Goal: Information Seeking & Learning: Learn about a topic

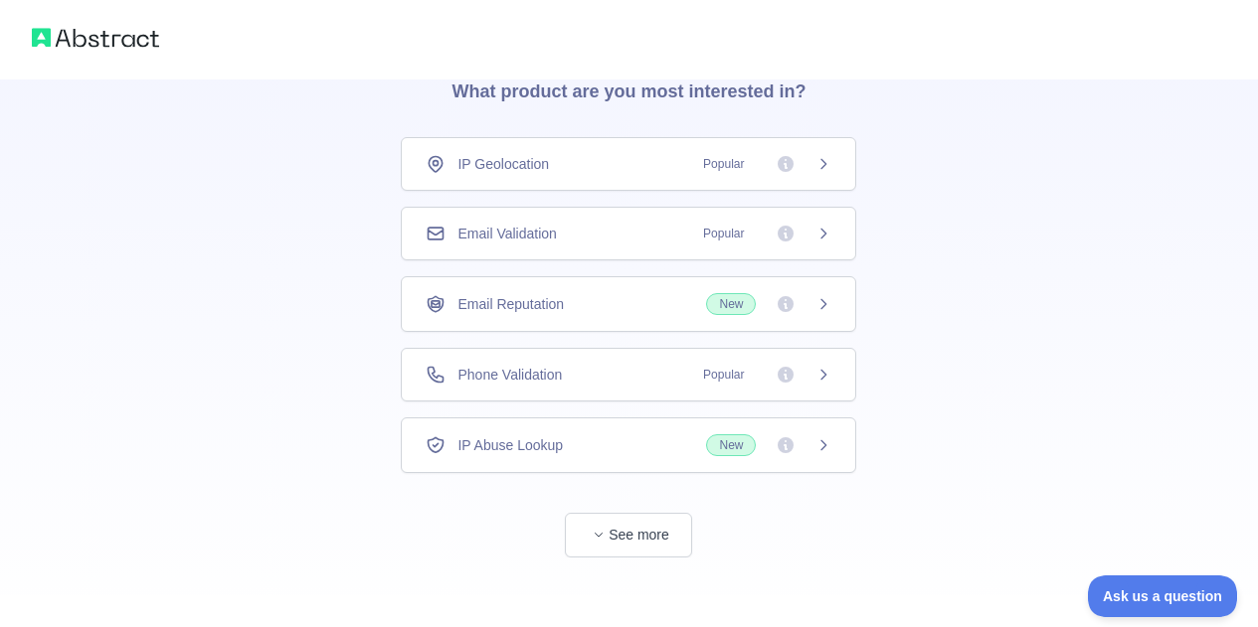
scroll to position [99, 0]
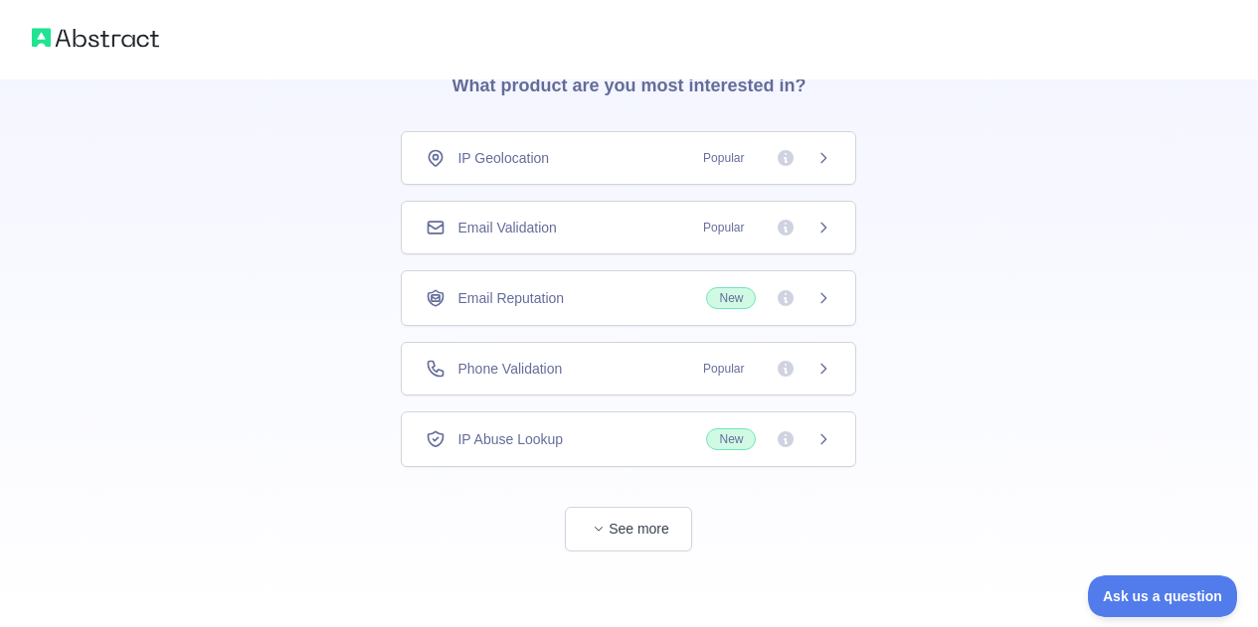
click at [670, 157] on div "IP Geolocation Popular" at bounding box center [629, 158] width 406 height 20
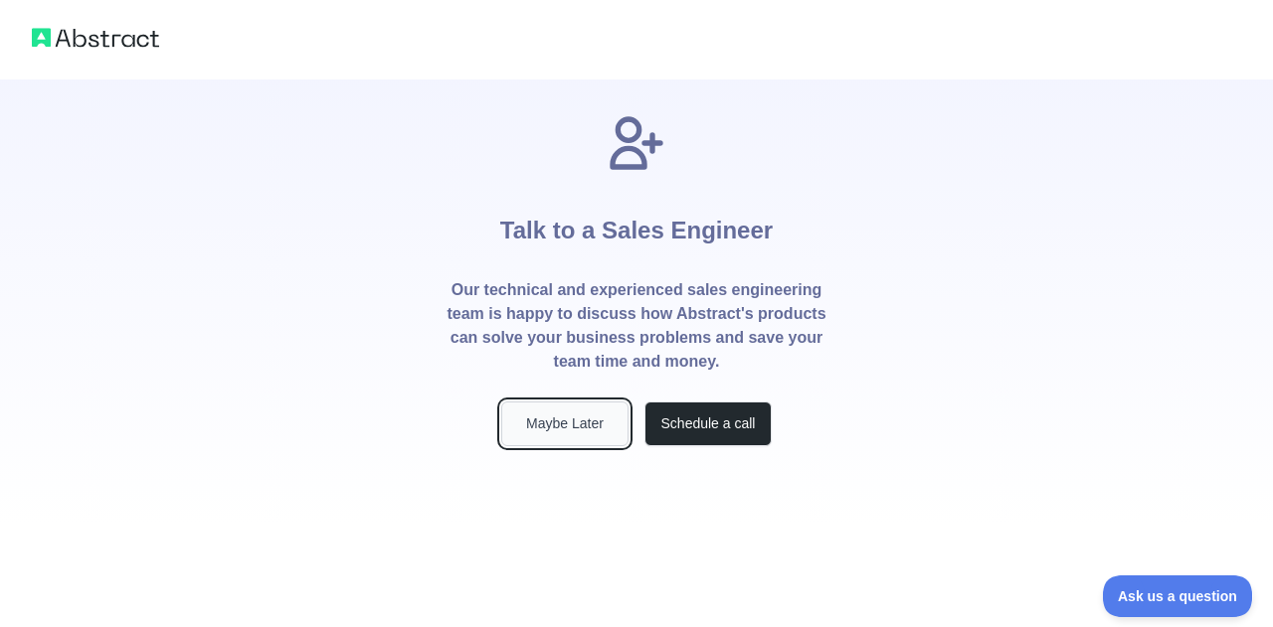
click at [562, 428] on button "Maybe Later" at bounding box center [564, 424] width 127 height 45
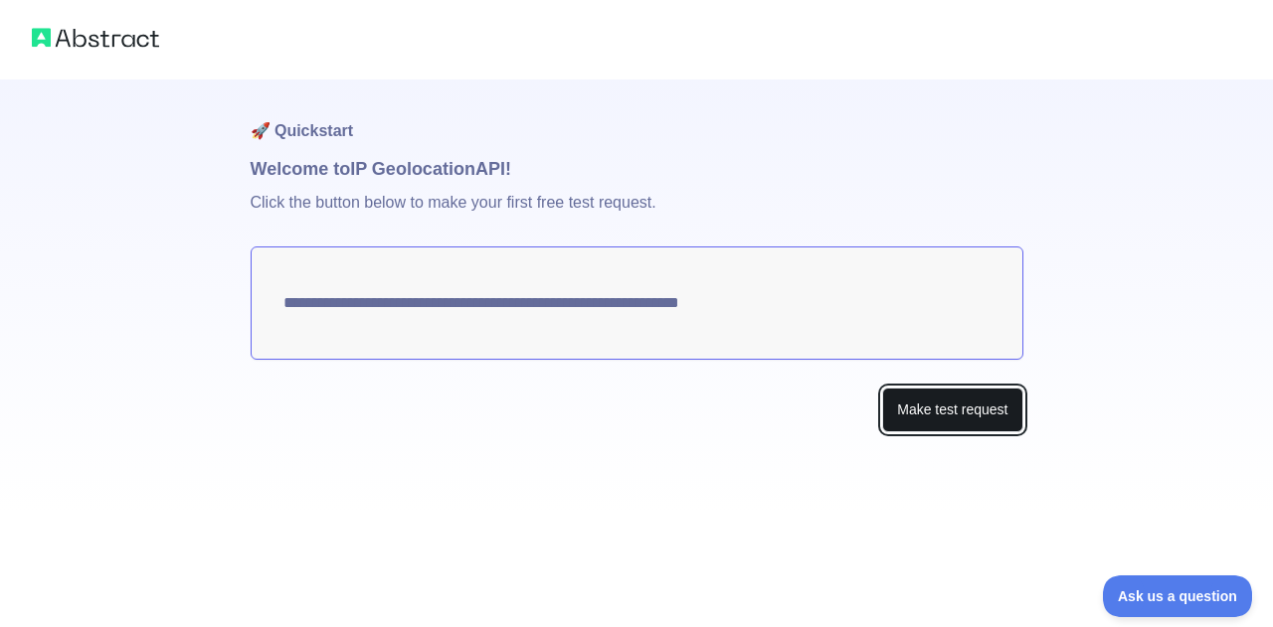
click at [979, 413] on button "Make test request" at bounding box center [952, 410] width 140 height 45
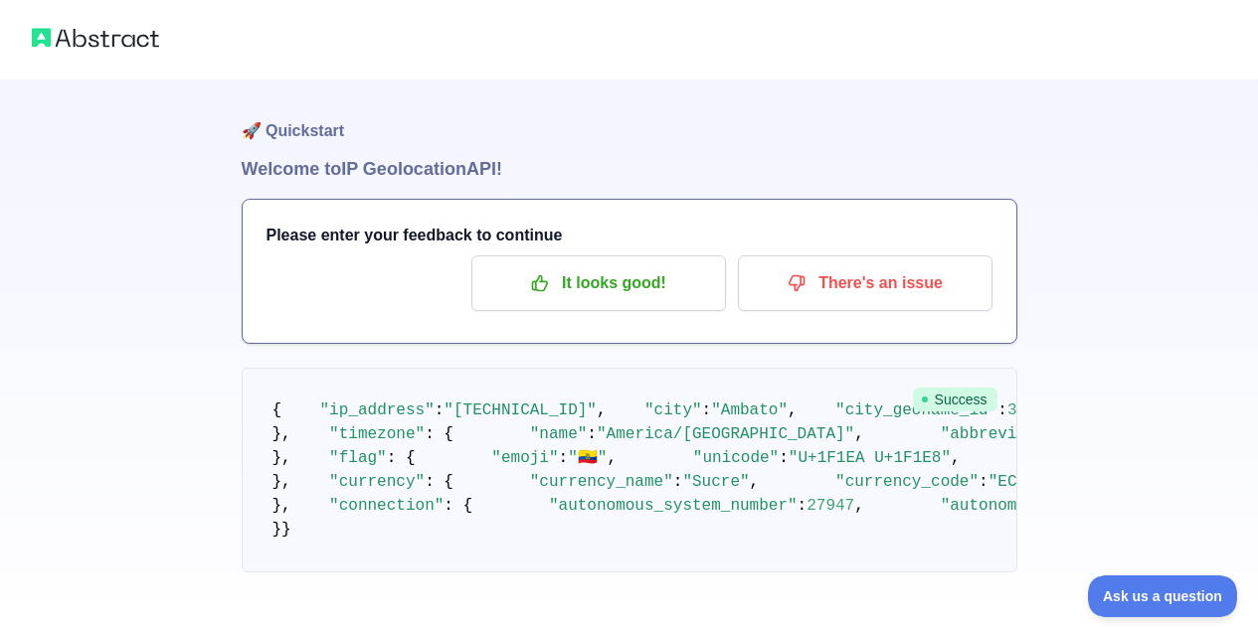
click at [73, 49] on img at bounding box center [95, 38] width 127 height 28
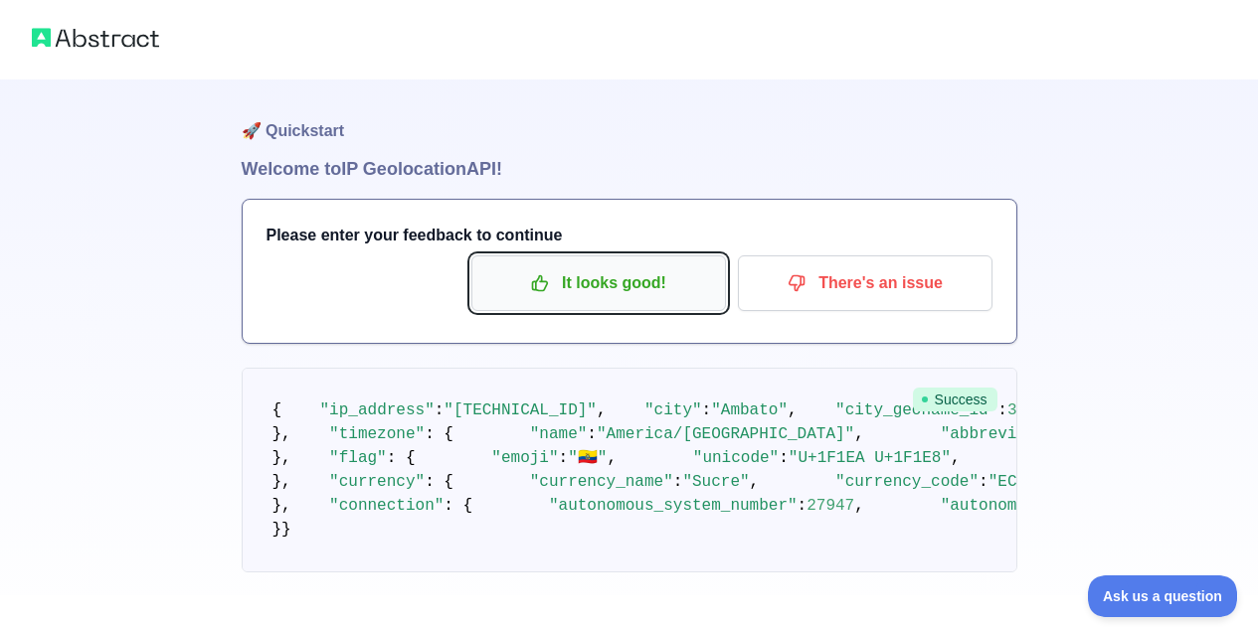
click at [656, 295] on p "It looks good!" at bounding box center [598, 283] width 225 height 34
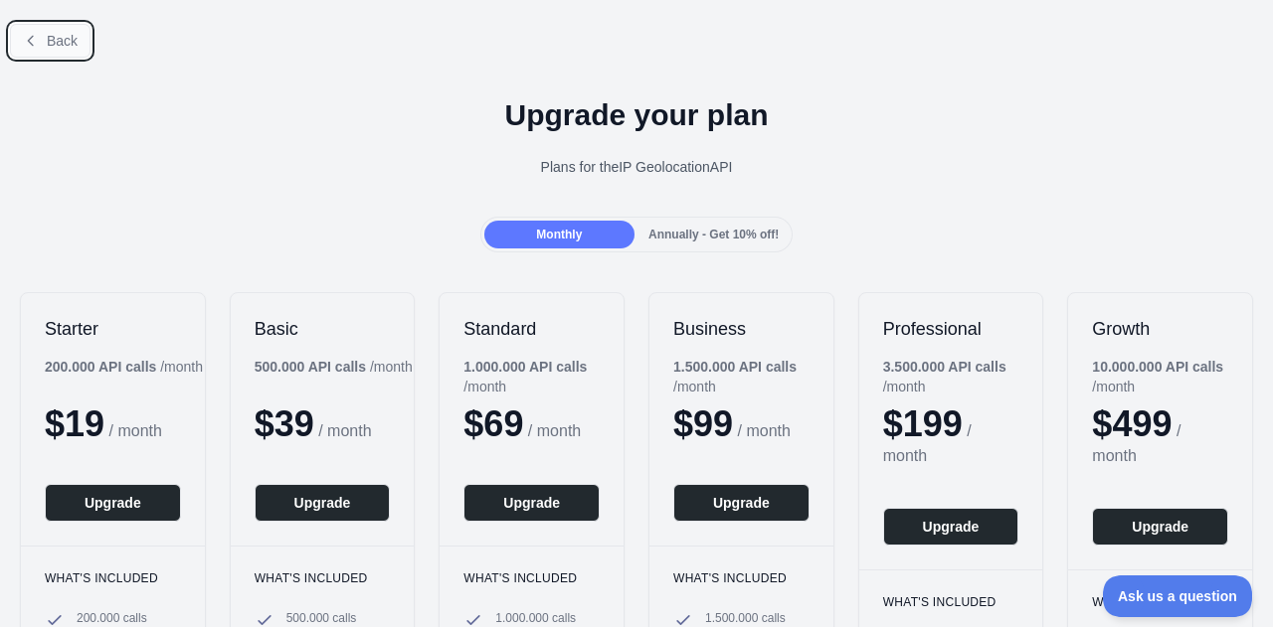
click at [68, 55] on button "Back" at bounding box center [50, 41] width 81 height 34
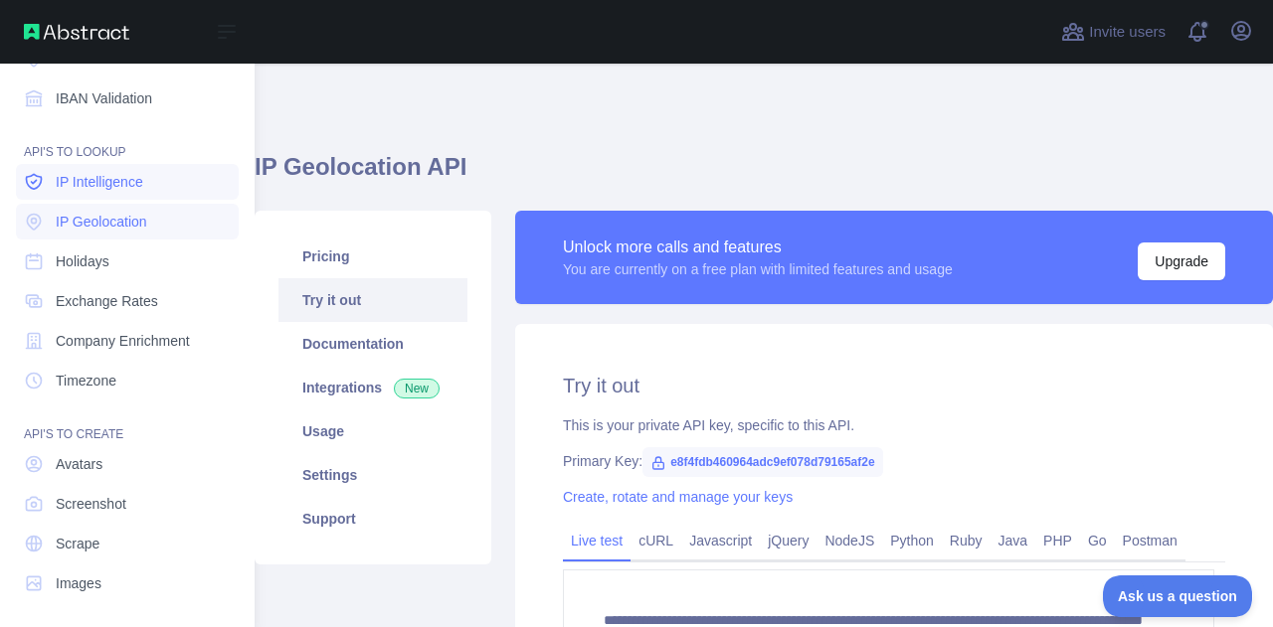
scroll to position [248, 0]
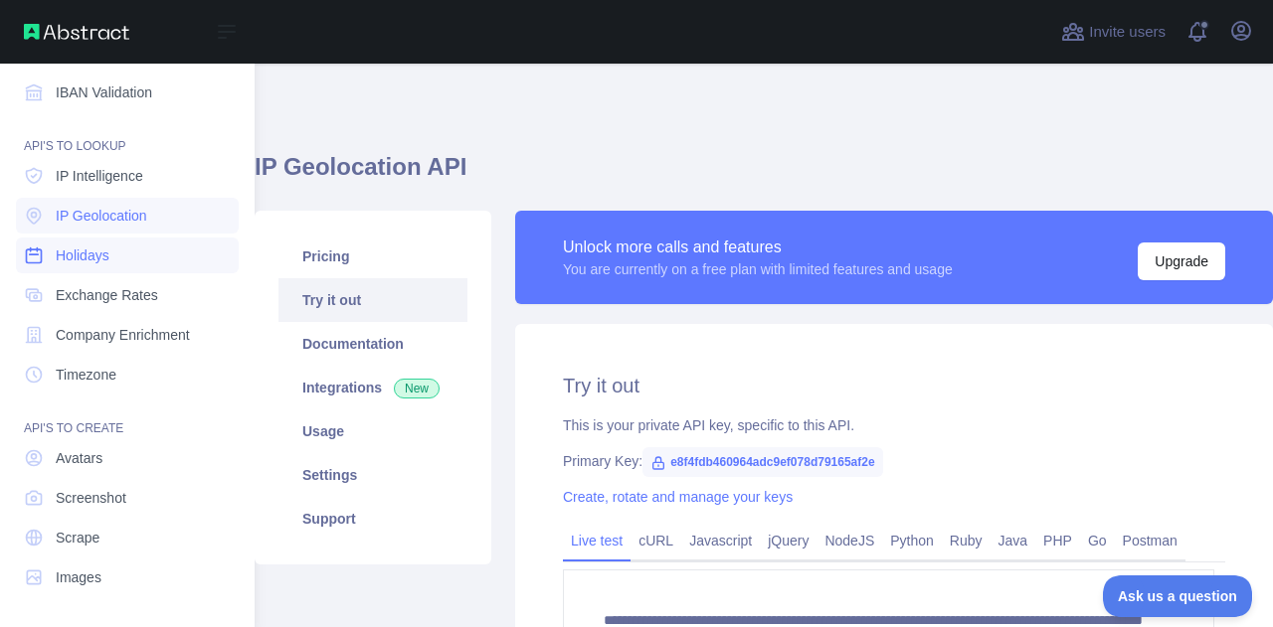
click at [114, 258] on link "Holidays" at bounding box center [127, 256] width 223 height 36
click at [86, 261] on span "Holidays" at bounding box center [83, 256] width 54 height 20
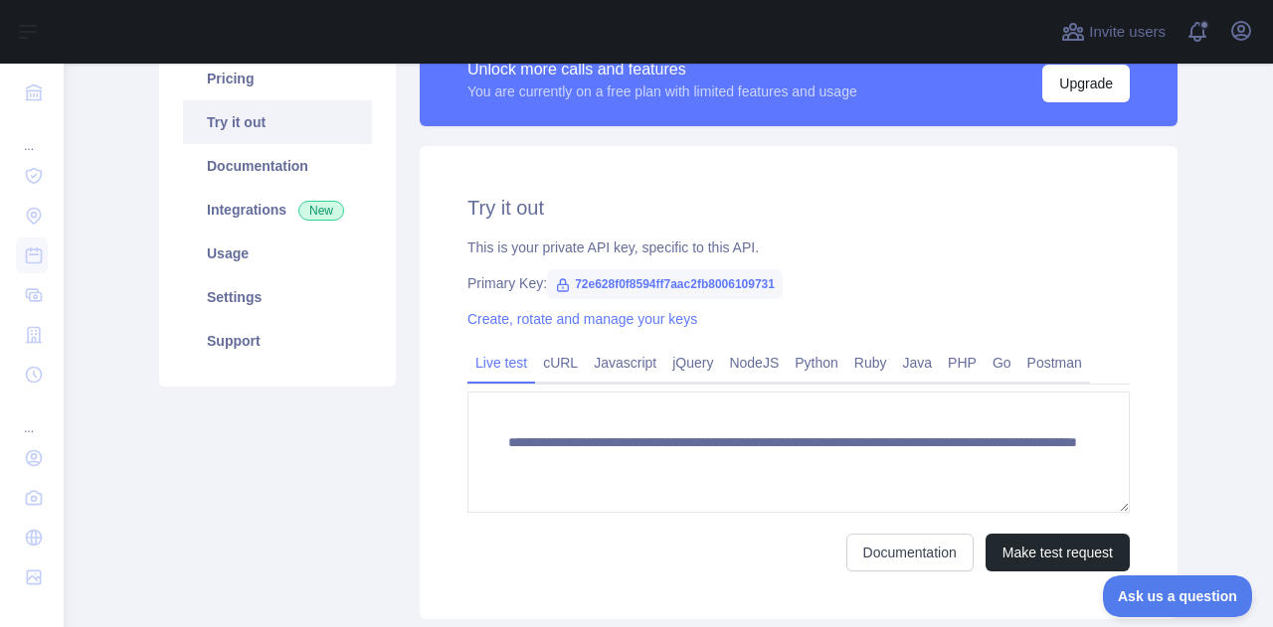
scroll to position [199, 0]
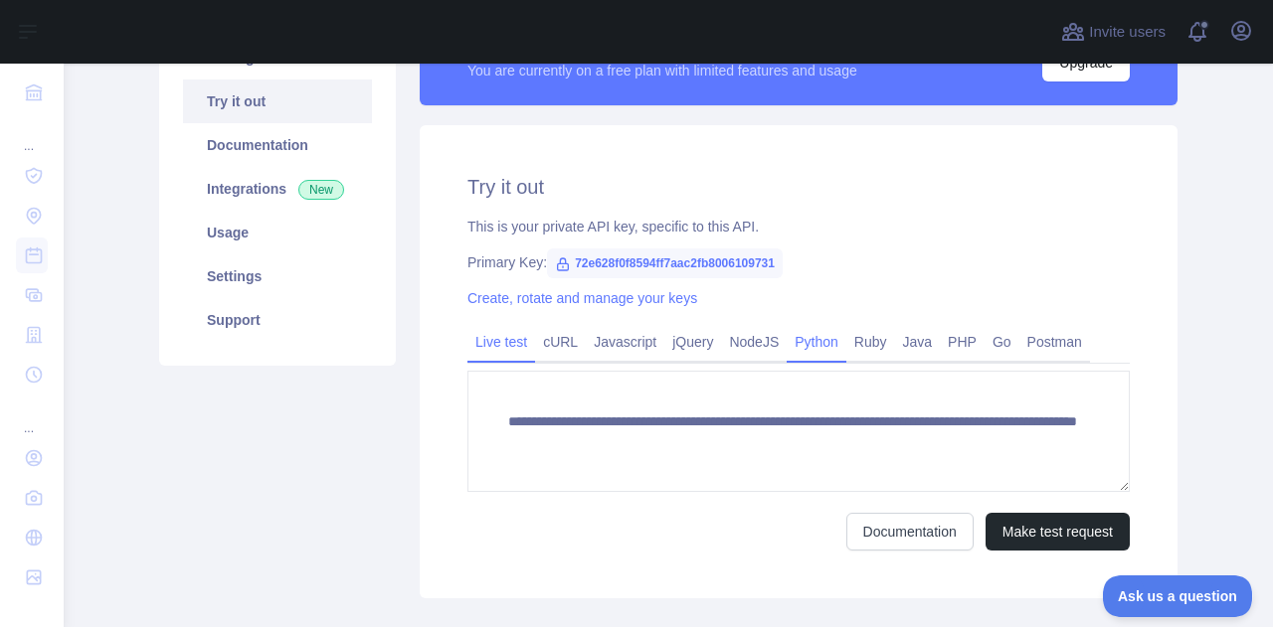
click at [806, 345] on link "Python" at bounding box center [816, 342] width 60 height 32
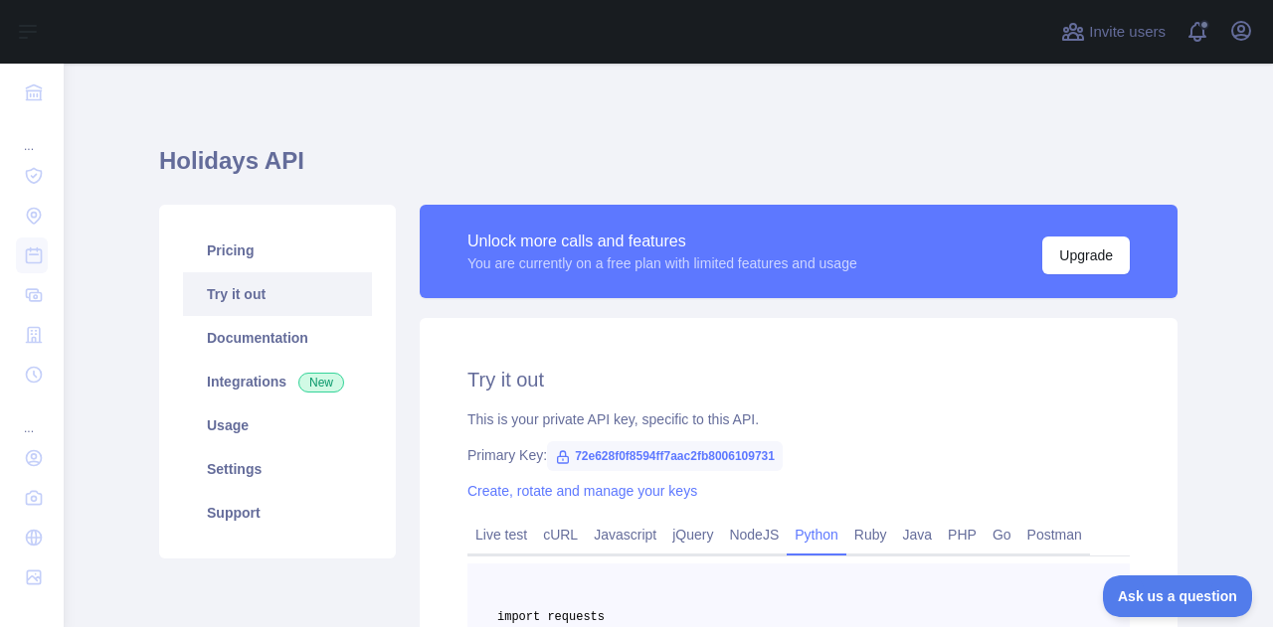
scroll to position [0, 0]
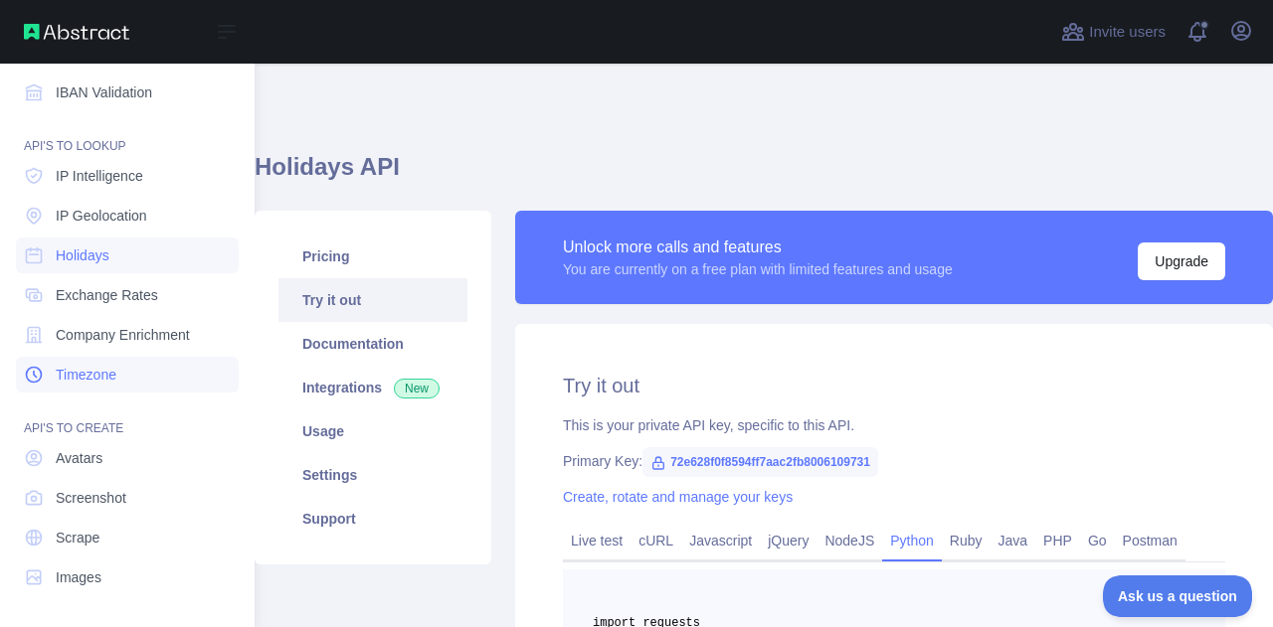
click at [107, 391] on link "Timezone" at bounding box center [127, 375] width 223 height 36
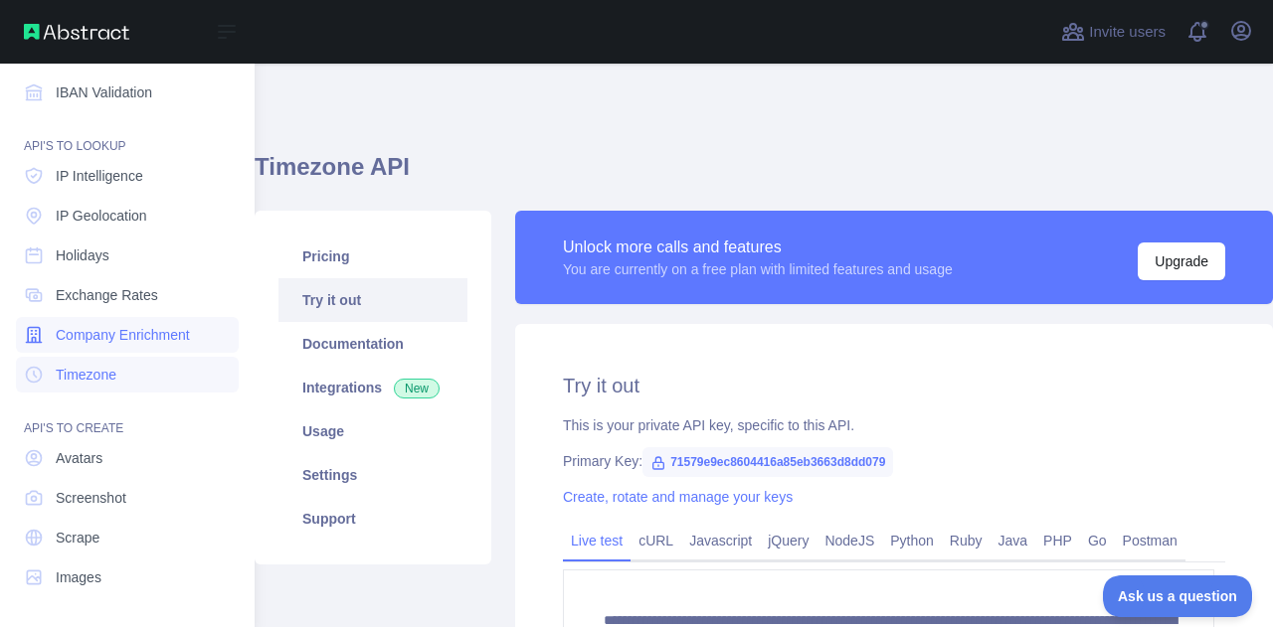
click at [137, 346] on link "Company Enrichment" at bounding box center [127, 335] width 223 height 36
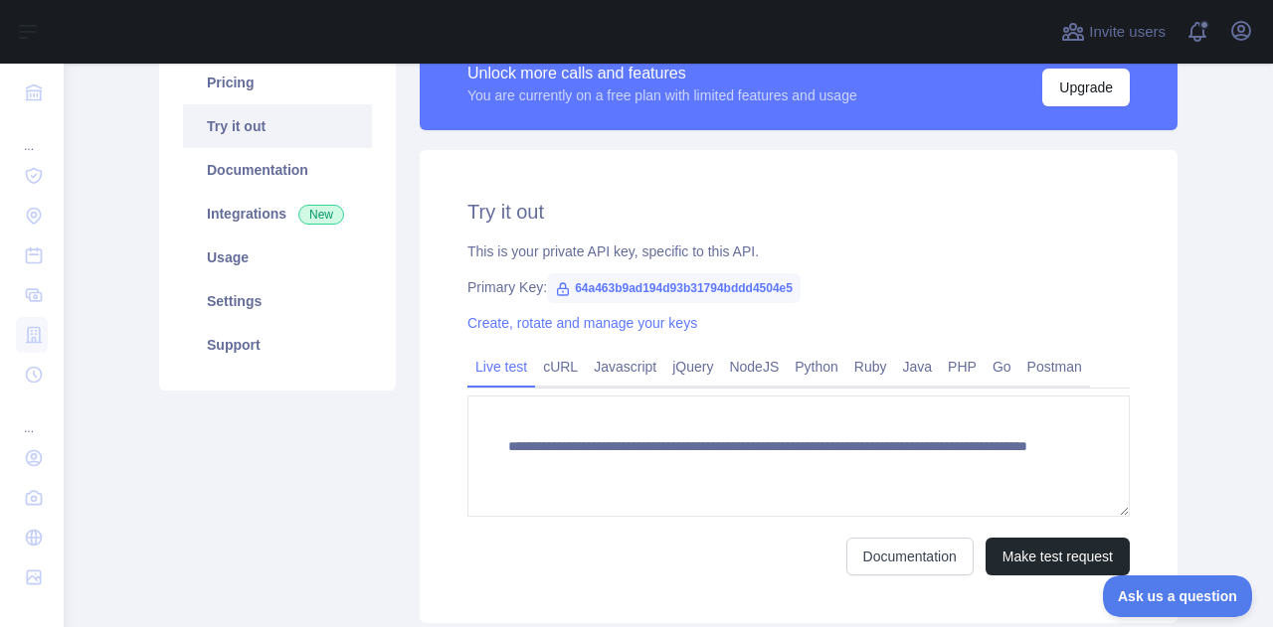
scroll to position [199, 0]
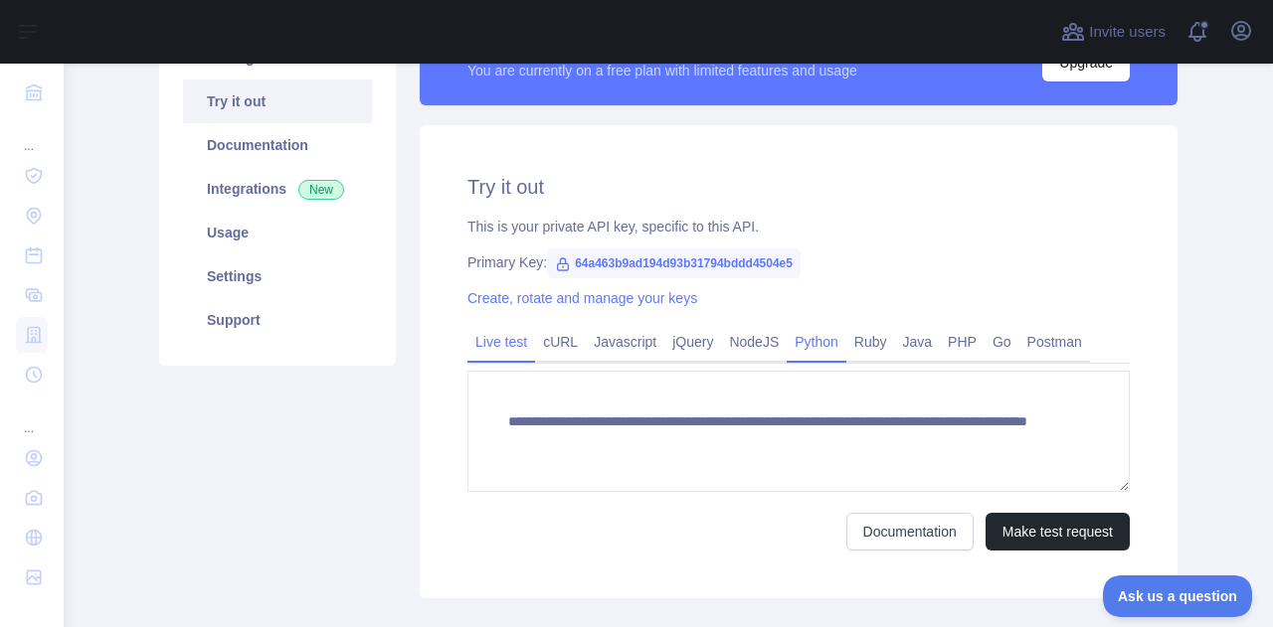
click at [800, 350] on link "Python" at bounding box center [816, 342] width 60 height 32
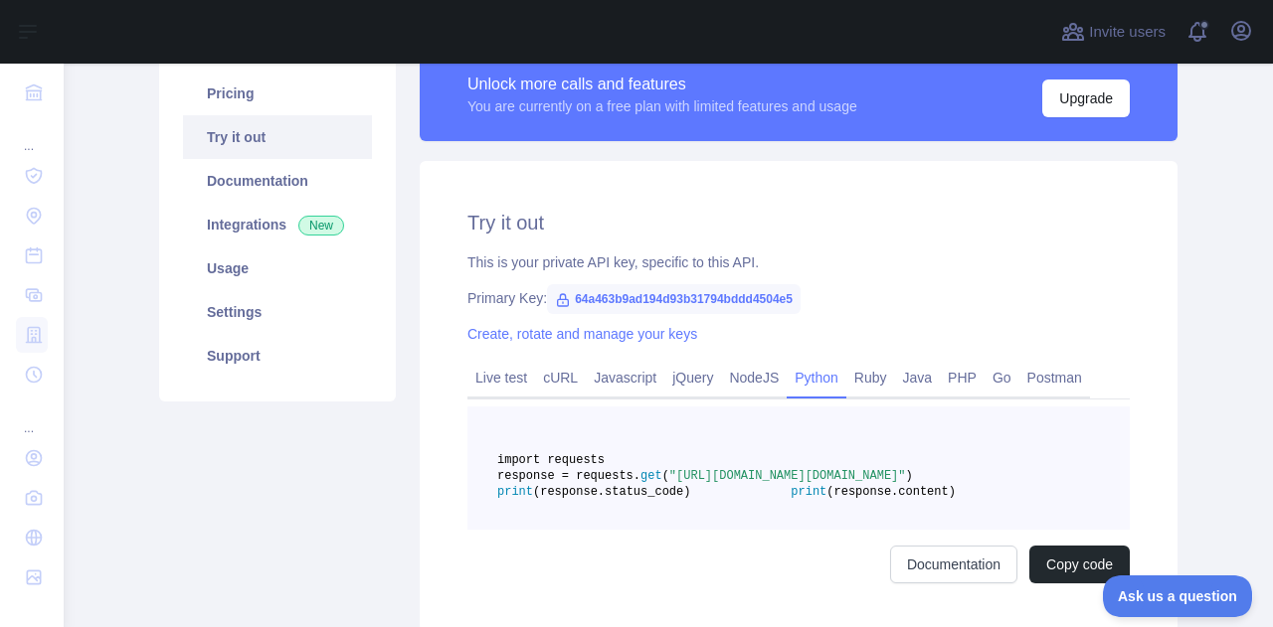
scroll to position [64, 0]
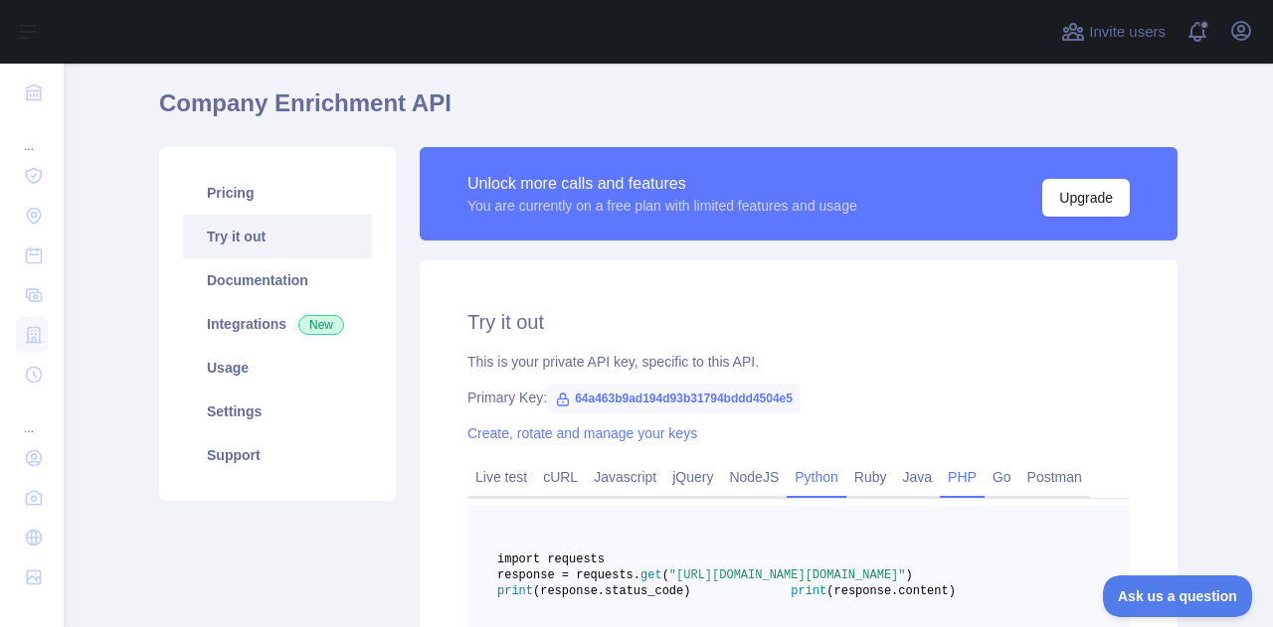
click at [943, 479] on link "PHP" at bounding box center [962, 477] width 45 height 32
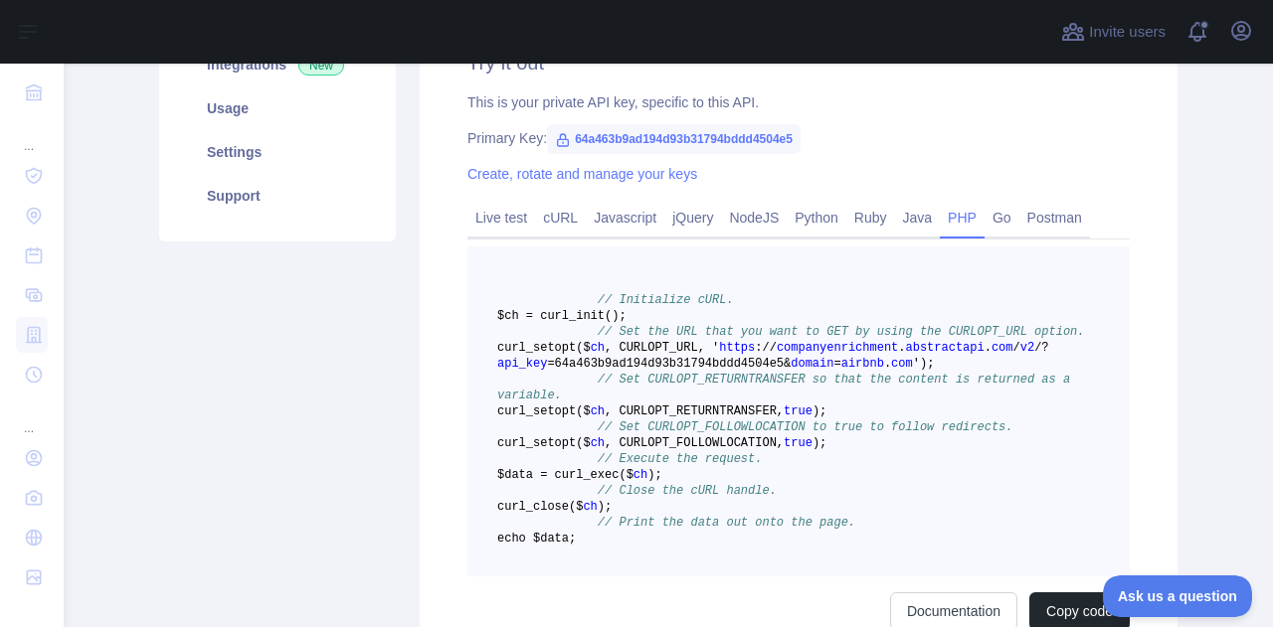
scroll to position [318, 0]
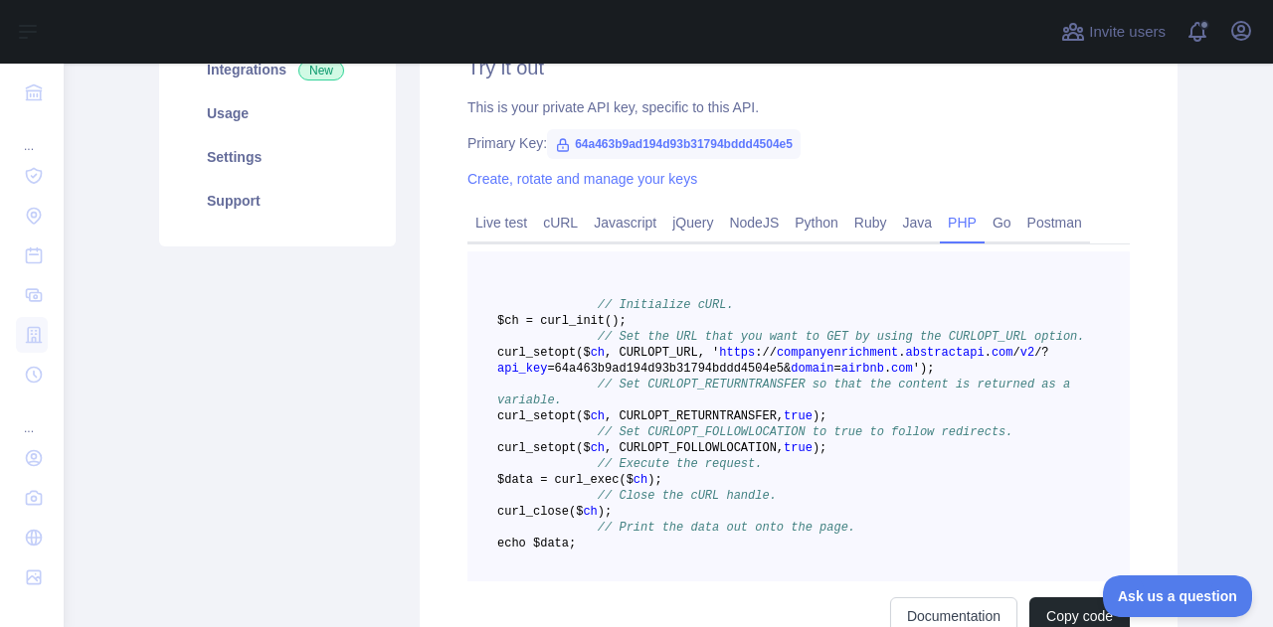
click at [569, 319] on span "$ch = curl" at bounding box center [533, 321] width 72 height 14
click at [591, 360] on span "_setopt($" at bounding box center [558, 353] width 65 height 14
click at [526, 424] on span "curl" at bounding box center [511, 417] width 29 height 14
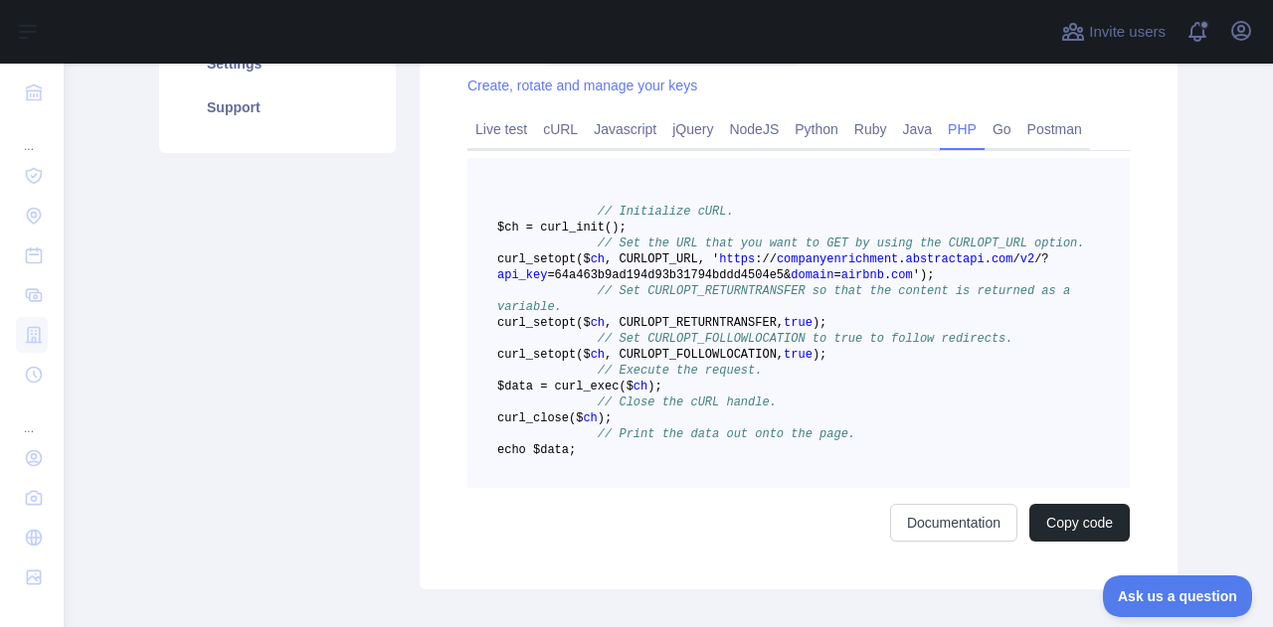
scroll to position [418, 0]
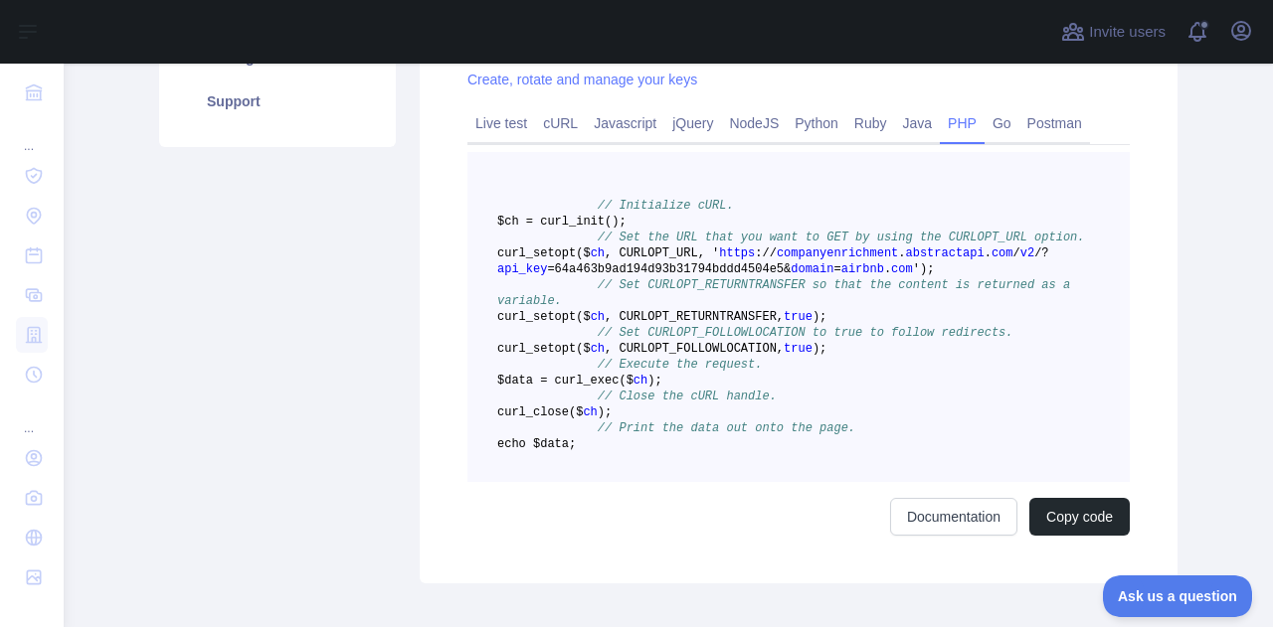
click at [591, 356] on span "_setopt($" at bounding box center [558, 349] width 65 height 14
click at [583, 388] on span "$data = curl" at bounding box center [540, 381] width 86 height 14
click at [584, 420] on span "_close($" at bounding box center [555, 413] width 58 height 14
drag, startPoint x: 611, startPoint y: 510, endPoint x: 922, endPoint y: 357, distance: 345.9
click at [610, 435] on span "// Print the data out onto the page." at bounding box center [726, 429] width 257 height 14
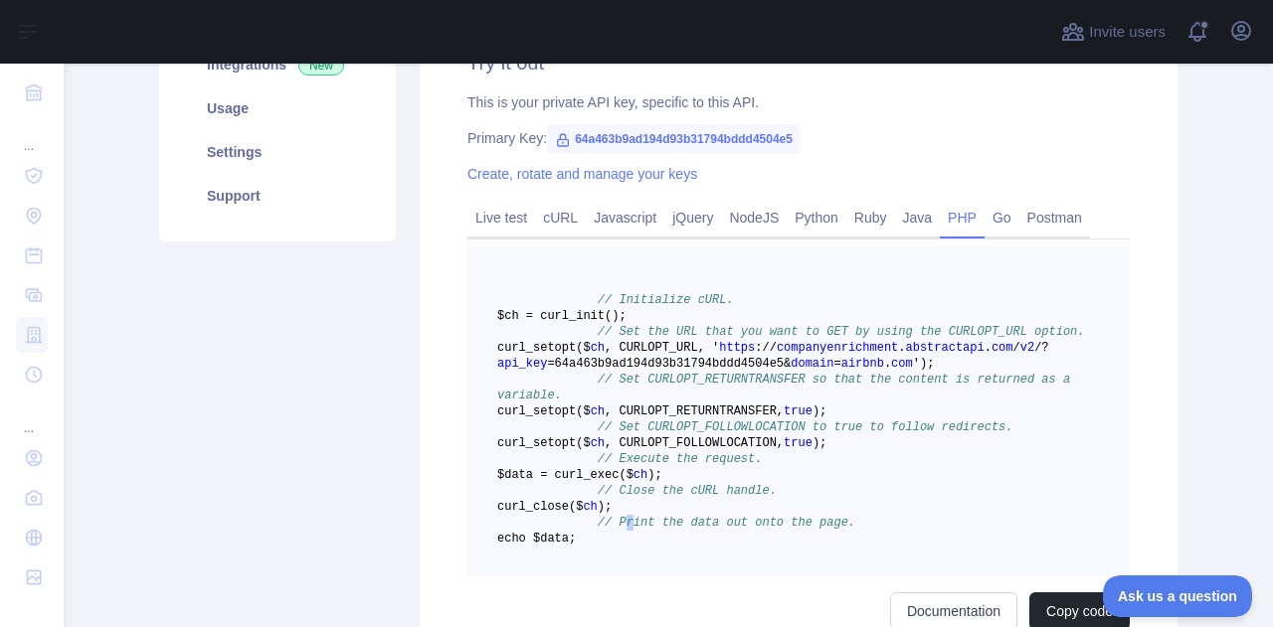
scroll to position [318, 0]
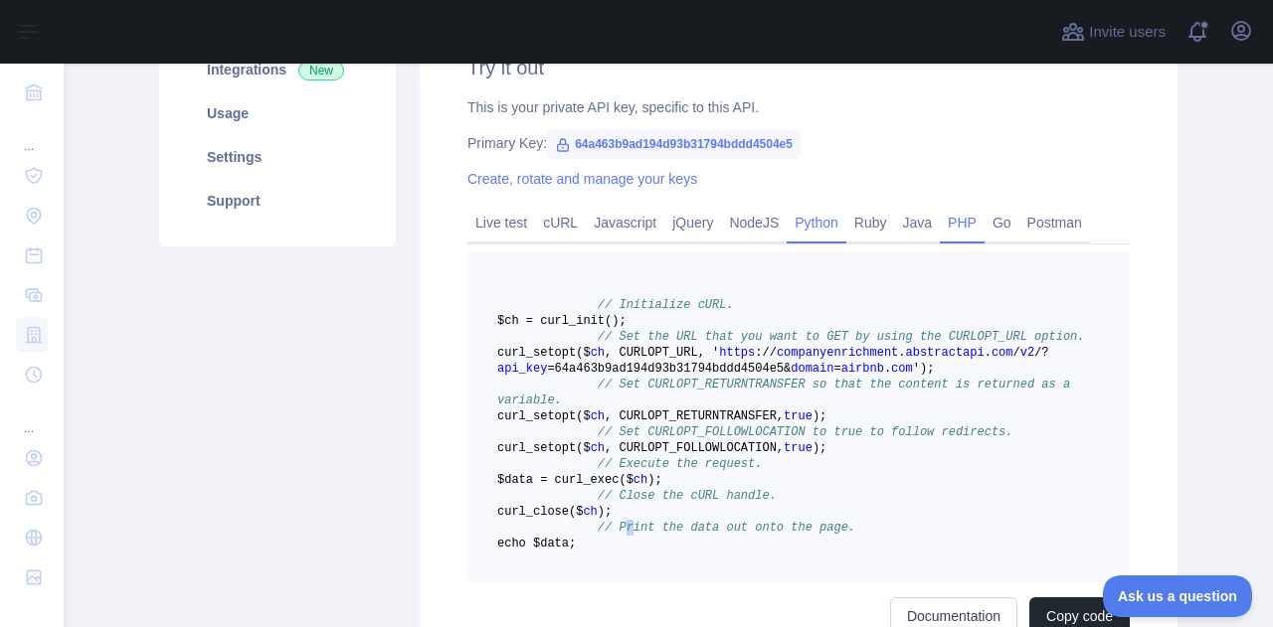
click at [803, 222] on link "Python" at bounding box center [816, 223] width 60 height 32
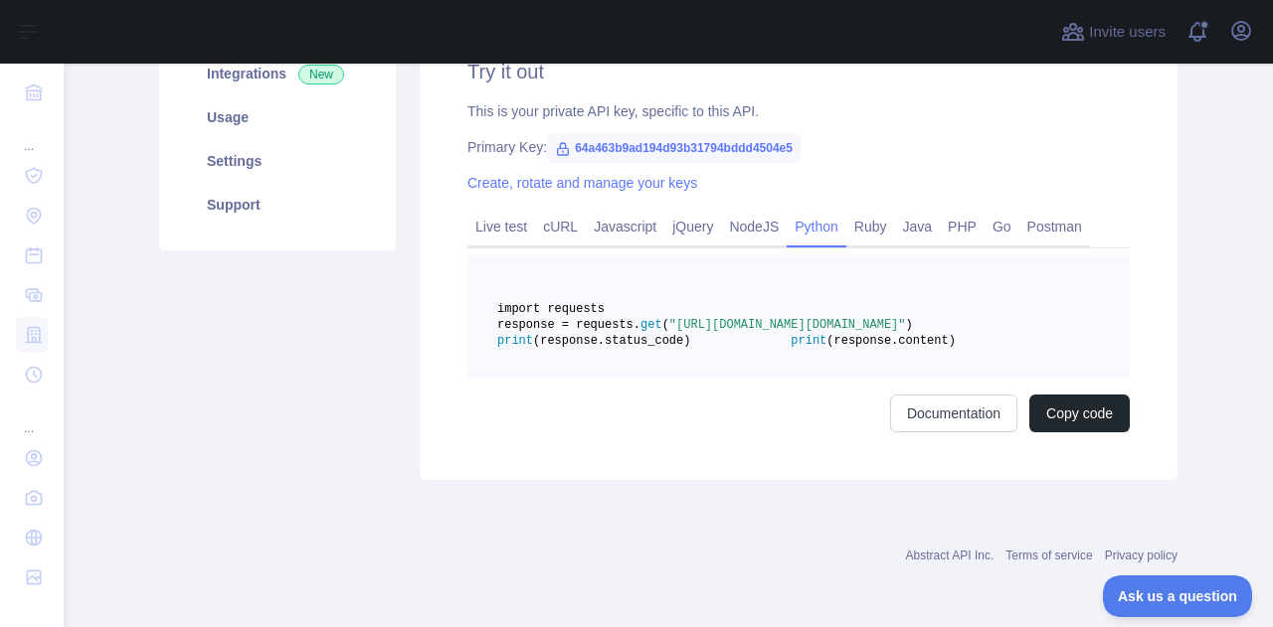
scroll to position [362, 0]
click at [941, 211] on link "PHP" at bounding box center [962, 227] width 45 height 32
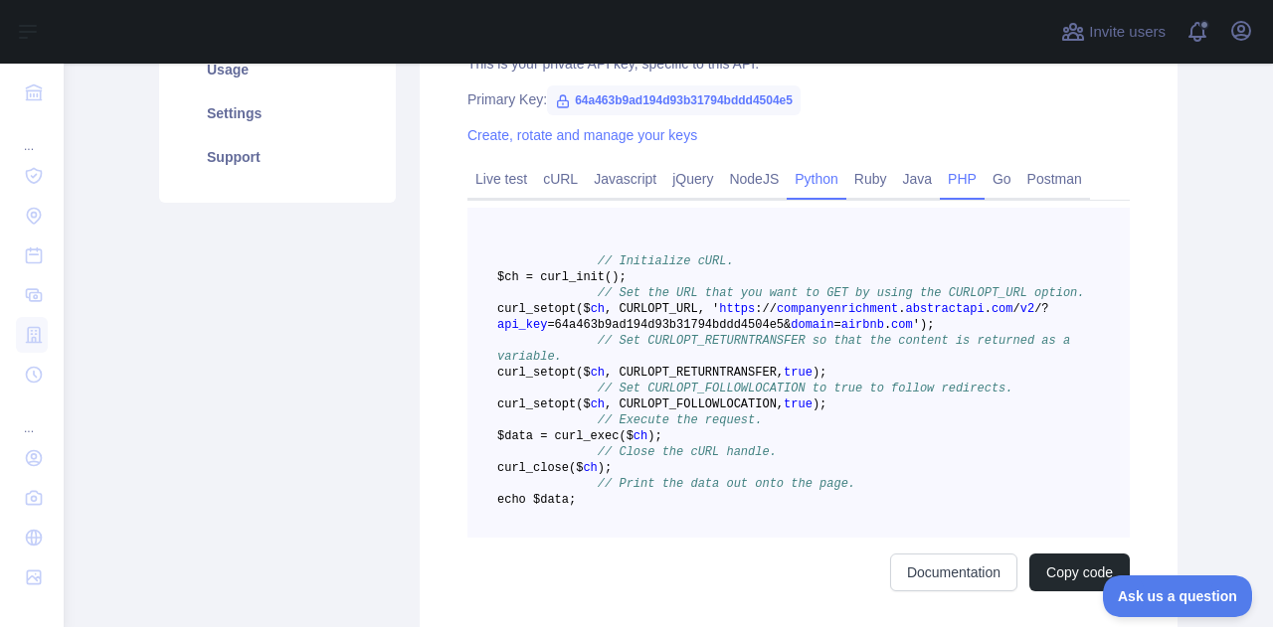
click at [807, 183] on link "Python" at bounding box center [816, 179] width 60 height 32
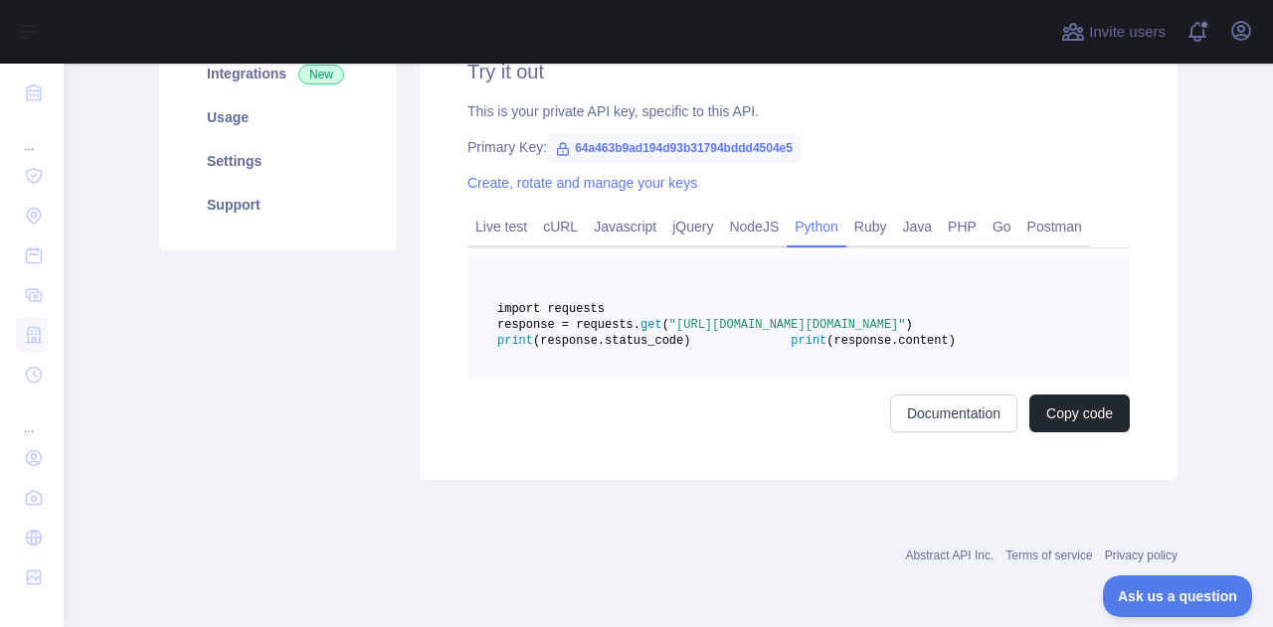
click at [604, 302] on span "import requests" at bounding box center [550, 309] width 107 height 14
click at [669, 318] on span ""[URL][DOMAIN_NAME][DOMAIN_NAME]"" at bounding box center [787, 325] width 237 height 14
click at [940, 211] on link "PHP" at bounding box center [962, 227] width 45 height 32
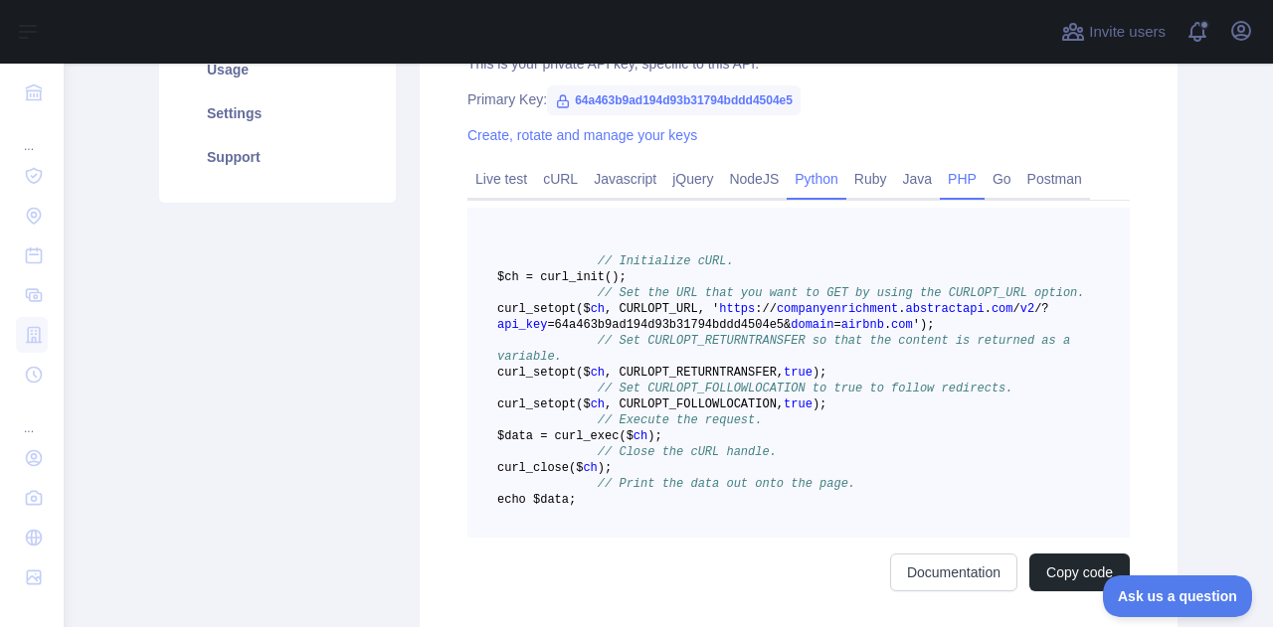
click at [794, 184] on link "Python" at bounding box center [816, 179] width 60 height 32
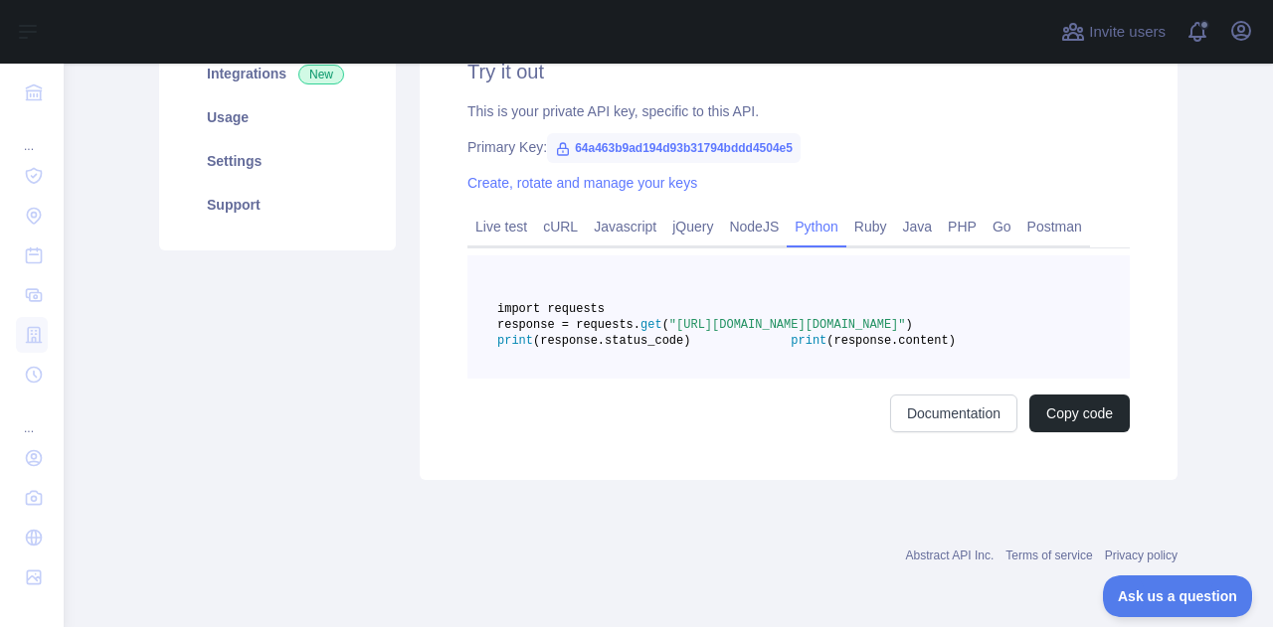
click at [604, 302] on span "import requests" at bounding box center [550, 309] width 107 height 14
click at [640, 318] on span "response = requests." at bounding box center [568, 325] width 143 height 14
drag, startPoint x: 580, startPoint y: 262, endPoint x: 1101, endPoint y: 291, distance: 521.8
click at [1101, 291] on pre "import requests response = requests. get ( "[URL][DOMAIN_NAME][DOMAIN_NAME]" ) …" at bounding box center [798, 317] width 662 height 123
click at [879, 285] on pre "import requests response = requests. get ( "[URL][DOMAIN_NAME][DOMAIN_NAME]" ) …" at bounding box center [798, 317] width 662 height 123
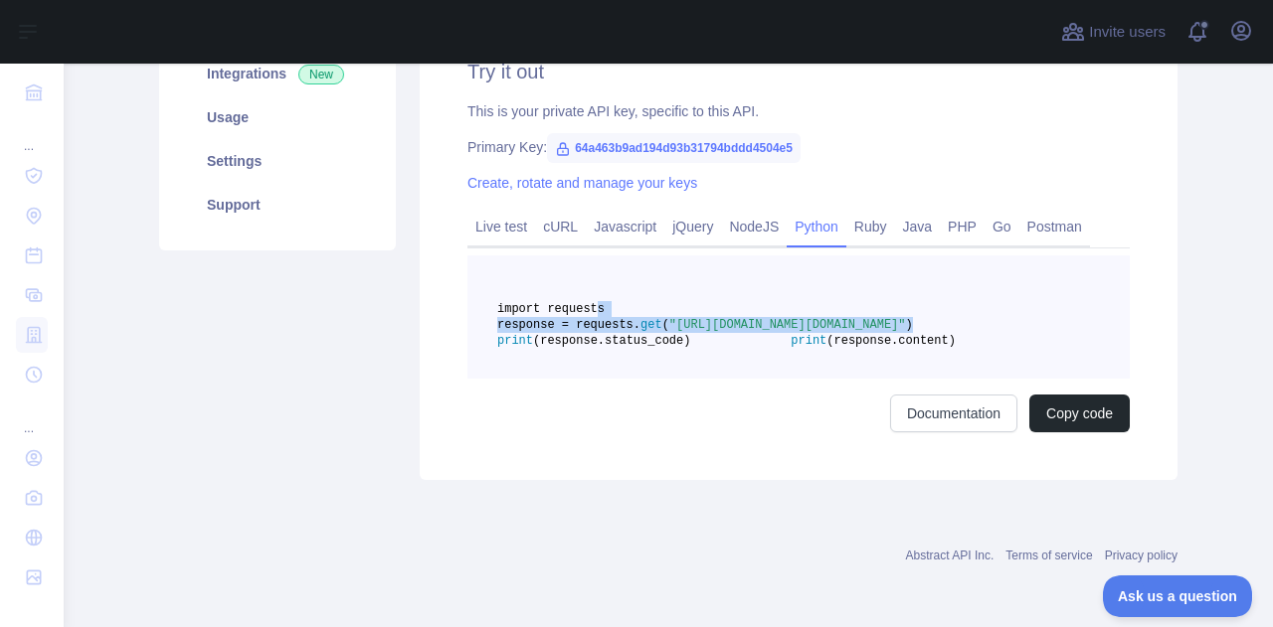
drag, startPoint x: 581, startPoint y: 257, endPoint x: 905, endPoint y: 308, distance: 328.0
click at [905, 308] on pre "import requests response = requests. get ( "[URL][DOMAIN_NAME][DOMAIN_NAME]" ) …" at bounding box center [798, 317] width 662 height 123
click at [789, 343] on pre "import requests response = requests. get ( "[URL][DOMAIN_NAME][DOMAIN_NAME]" ) …" at bounding box center [798, 317] width 662 height 123
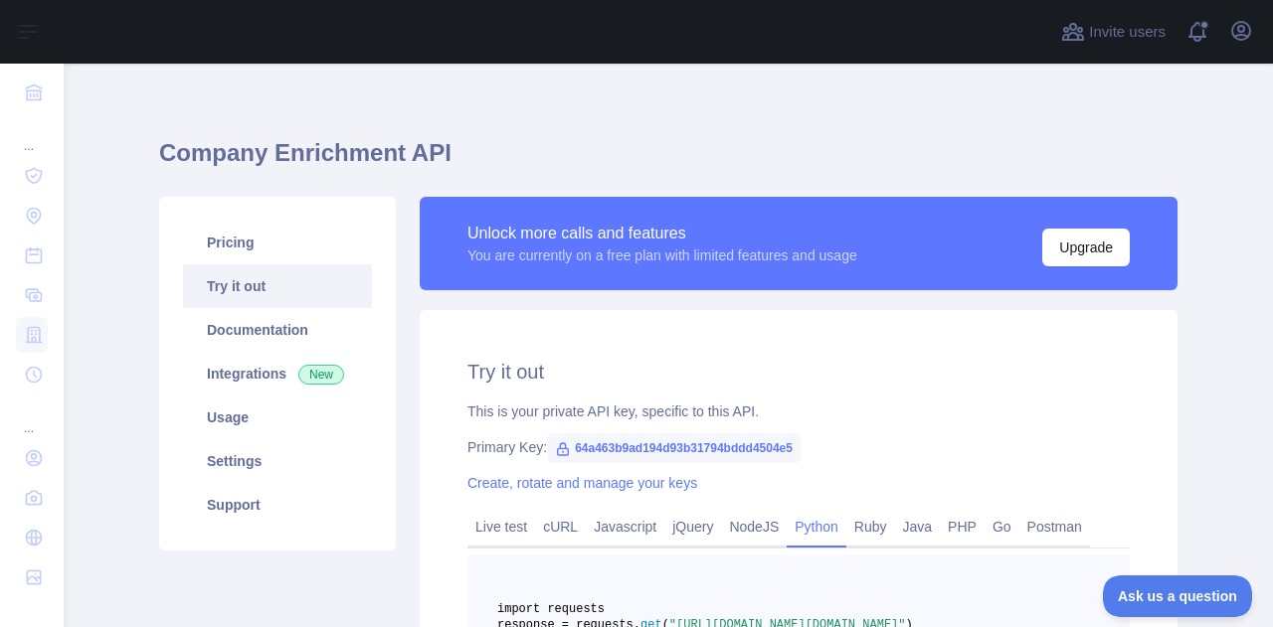
scroll to position [0, 0]
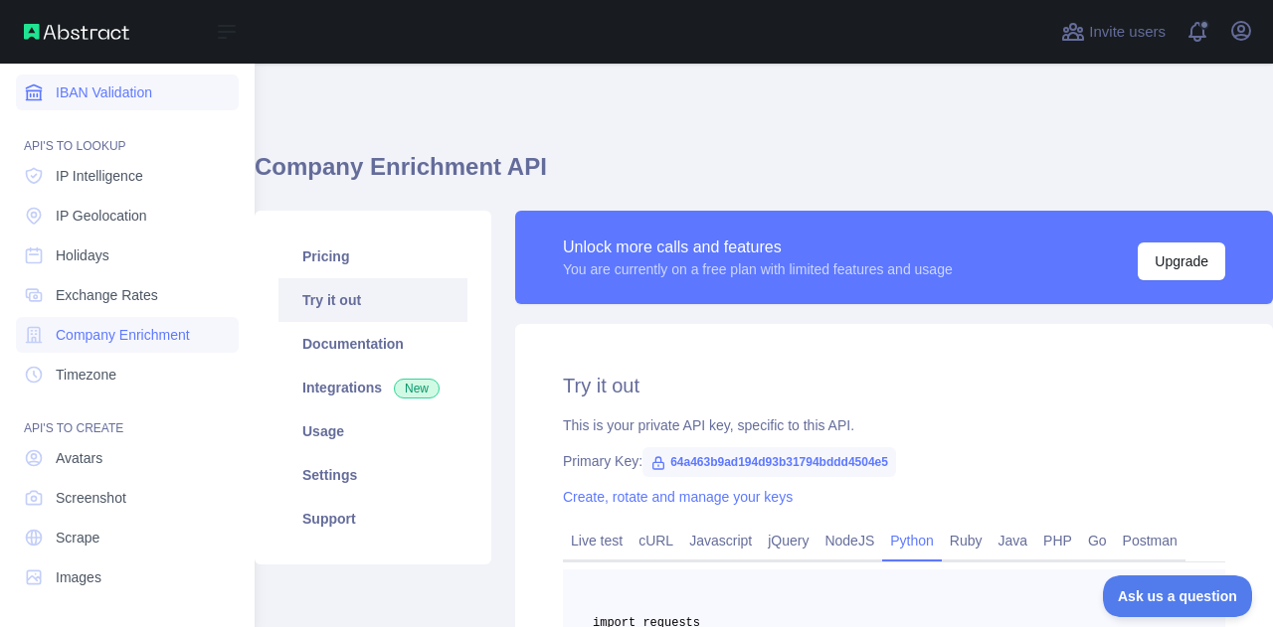
click at [85, 97] on span "IBAN Validation" at bounding box center [104, 93] width 96 height 20
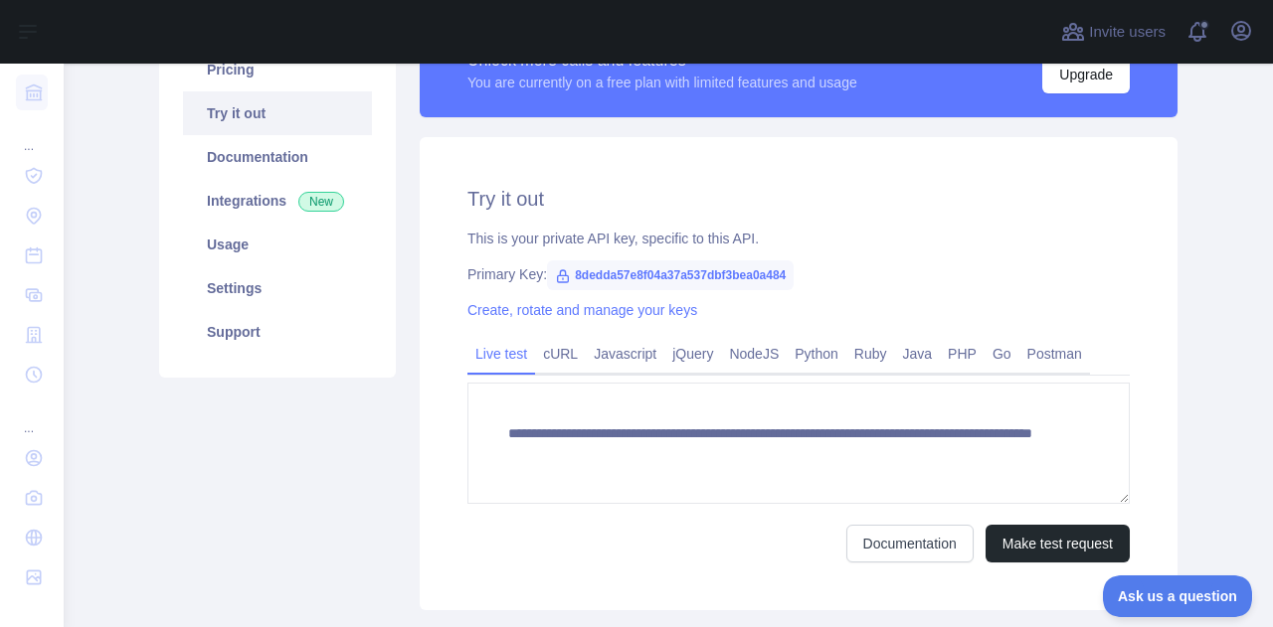
scroll to position [199, 0]
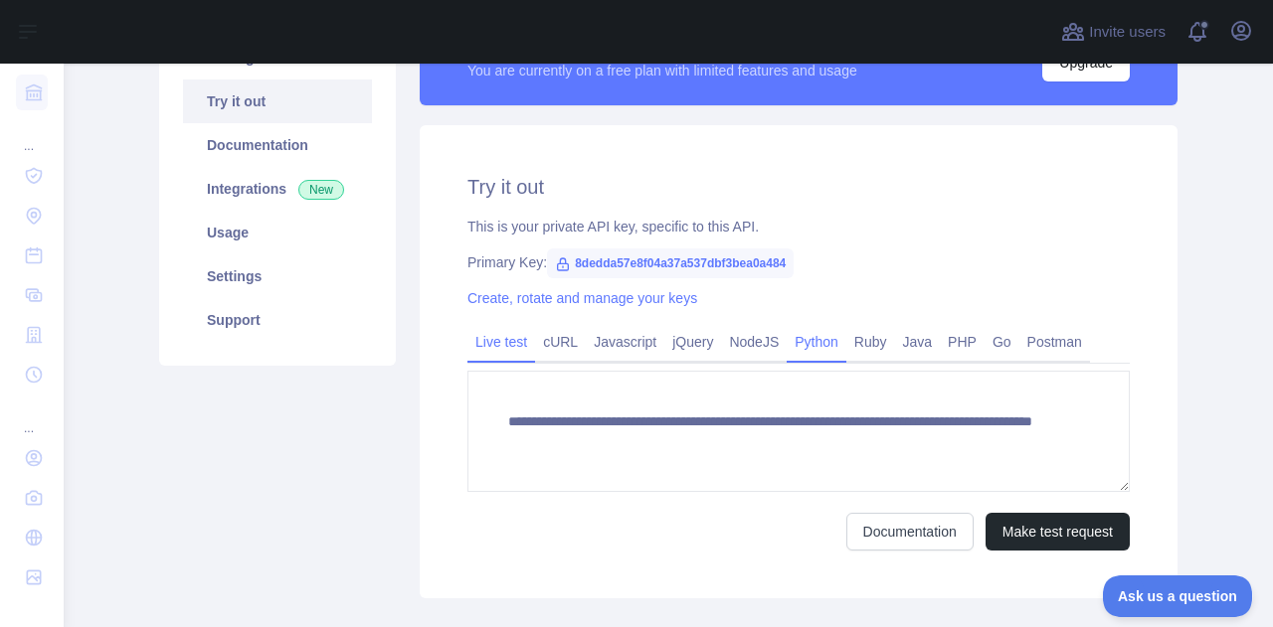
click at [807, 341] on link "Python" at bounding box center [816, 342] width 60 height 32
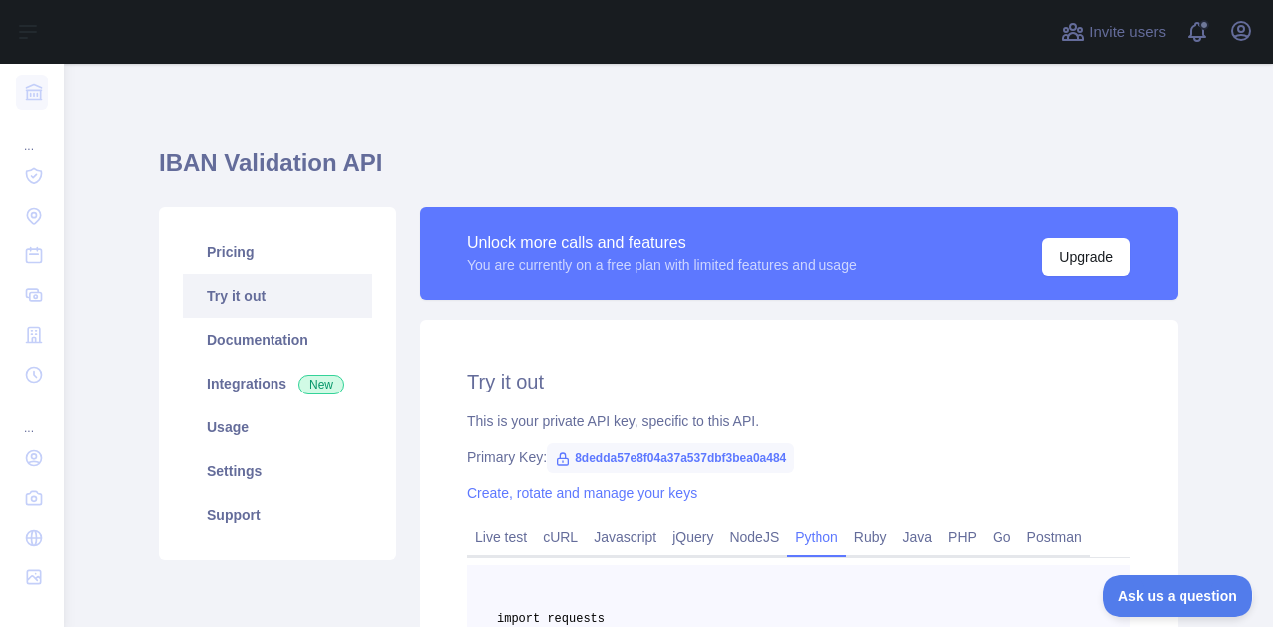
scroll to position [0, 0]
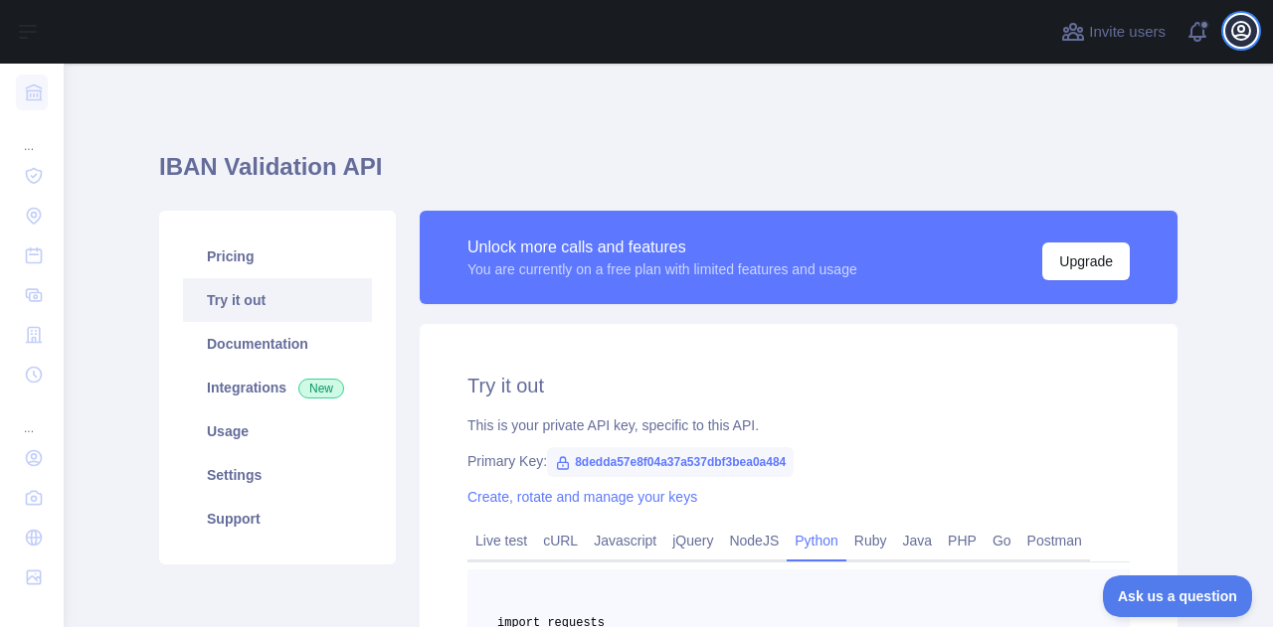
click at [1232, 28] on icon "button" at bounding box center [1241, 31] width 18 height 18
click at [760, 135] on div "IBAN Validation API Pricing Try it out Documentation Integrations New Usage Set…" at bounding box center [668, 466] width 1018 height 711
click at [653, 67] on div "IBAN Validation API Pricing Try it out Documentation Integrations New Usage Set…" at bounding box center [668, 503] width 1018 height 878
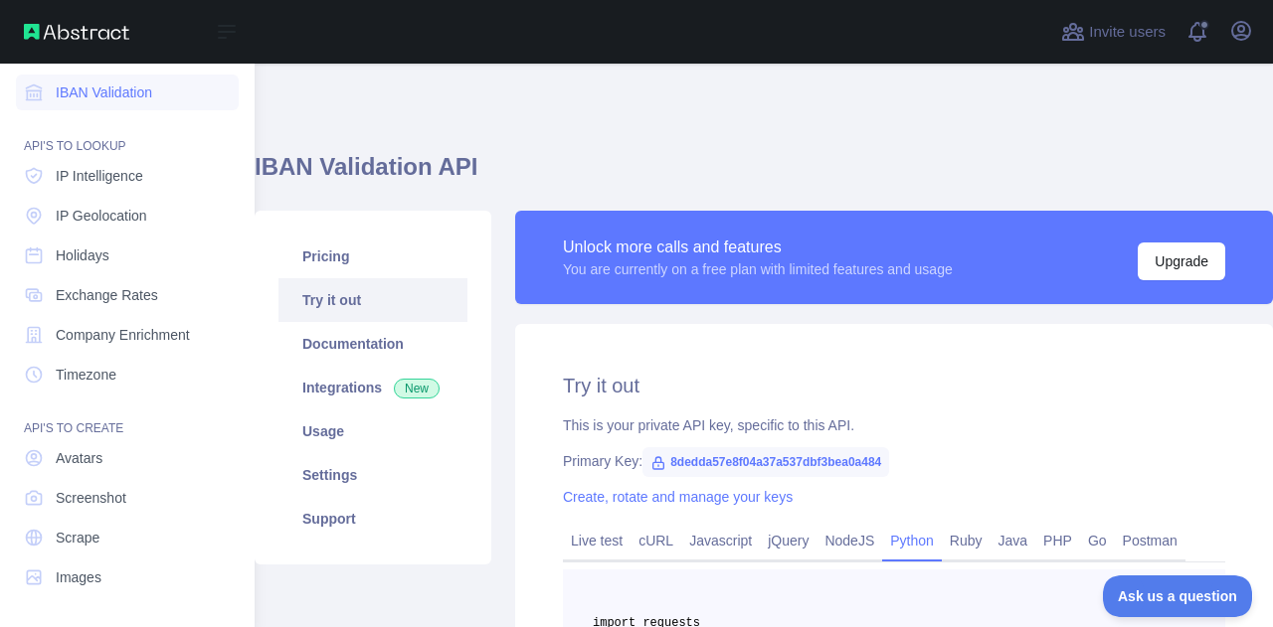
click at [49, 33] on img at bounding box center [76, 32] width 105 height 16
click at [33, 35] on img at bounding box center [76, 32] width 105 height 16
click at [89, 39] on img at bounding box center [76, 32] width 105 height 16
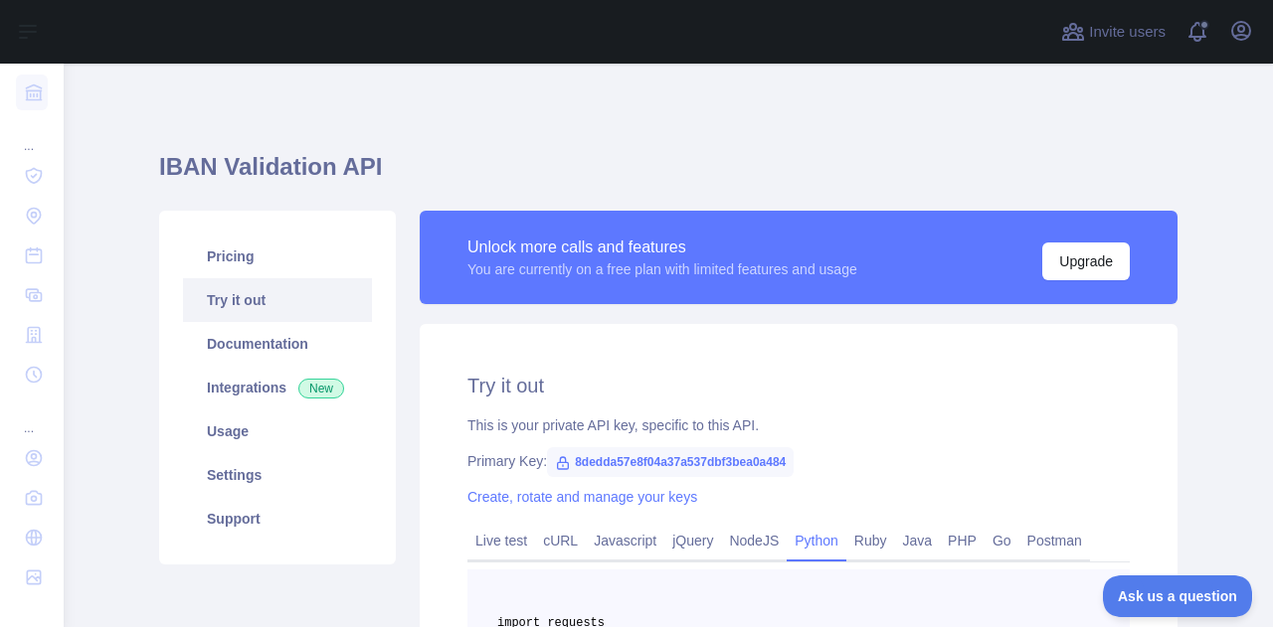
click at [1049, 130] on div "IBAN Validation API Pricing Try it out Documentation Integrations New Usage Set…" at bounding box center [668, 466] width 1018 height 711
click at [1235, 40] on icon "button" at bounding box center [1241, 31] width 24 height 24
click at [517, 100] on div "IBAN Validation API Pricing Try it out Documentation Integrations New Usage Set…" at bounding box center [668, 503] width 1018 height 878
click at [431, 170] on h1 "IBAN Validation API" at bounding box center [668, 175] width 1018 height 48
